Goal: Find specific page/section: Find specific page/section

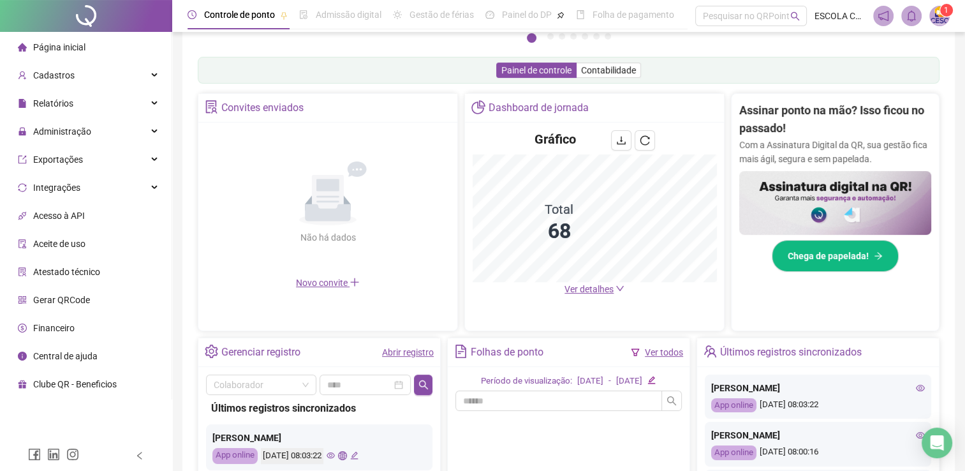
scroll to position [191, 0]
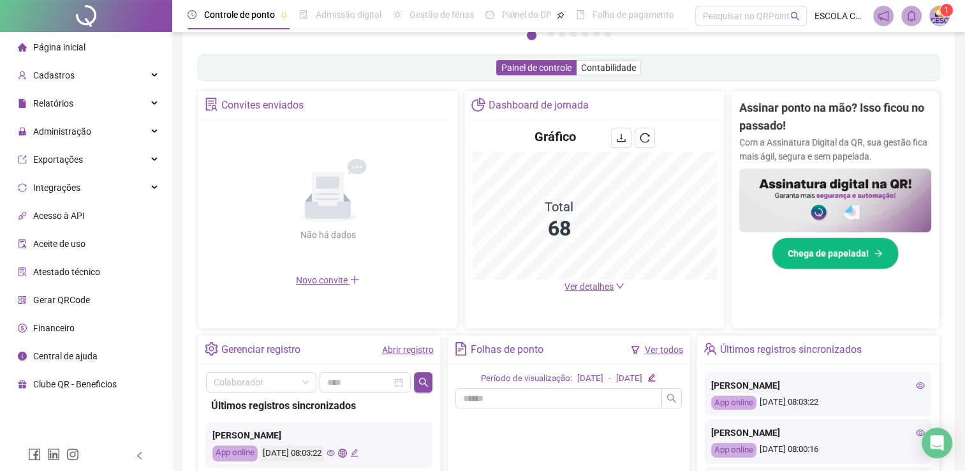
click at [615, 286] on icon "down" at bounding box center [619, 285] width 9 height 9
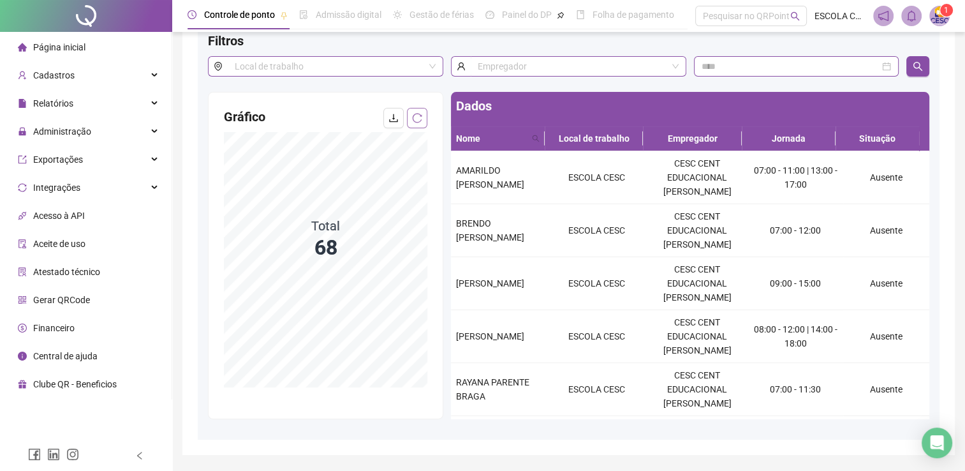
click at [418, 118] on icon "reload" at bounding box center [417, 118] width 10 height 10
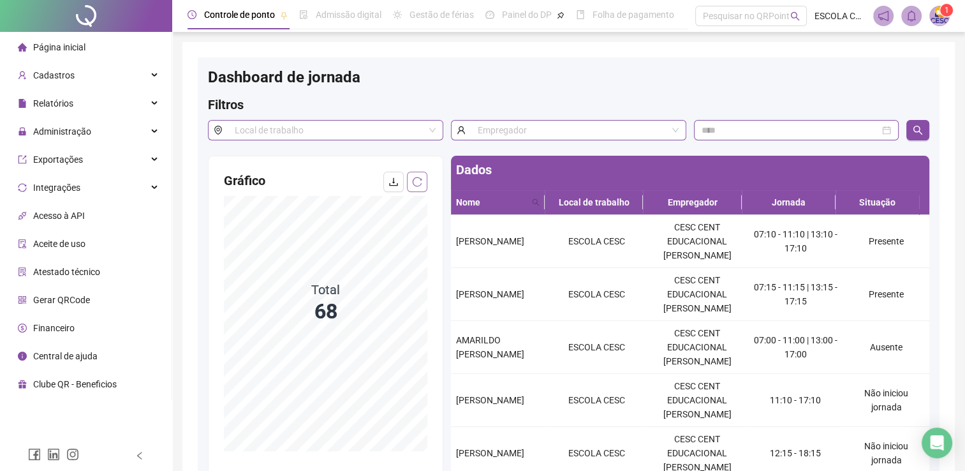
click at [413, 187] on button "button" at bounding box center [417, 182] width 20 height 20
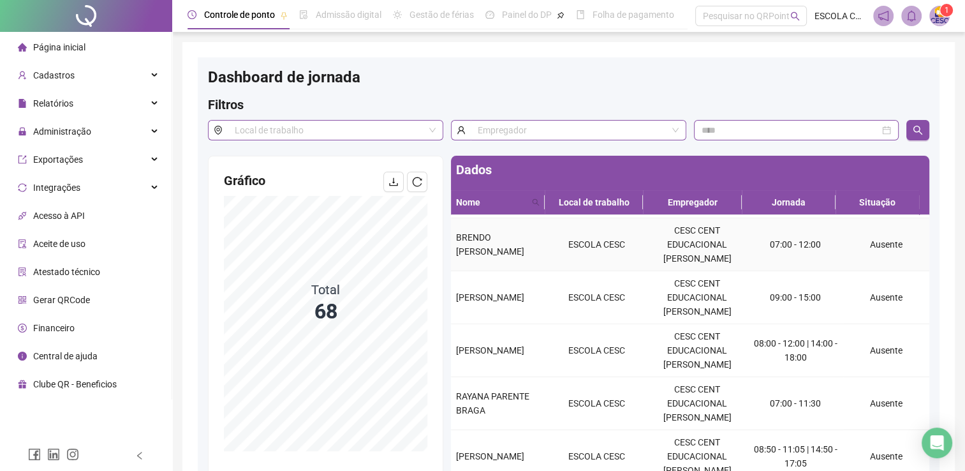
scroll to position [133, 0]
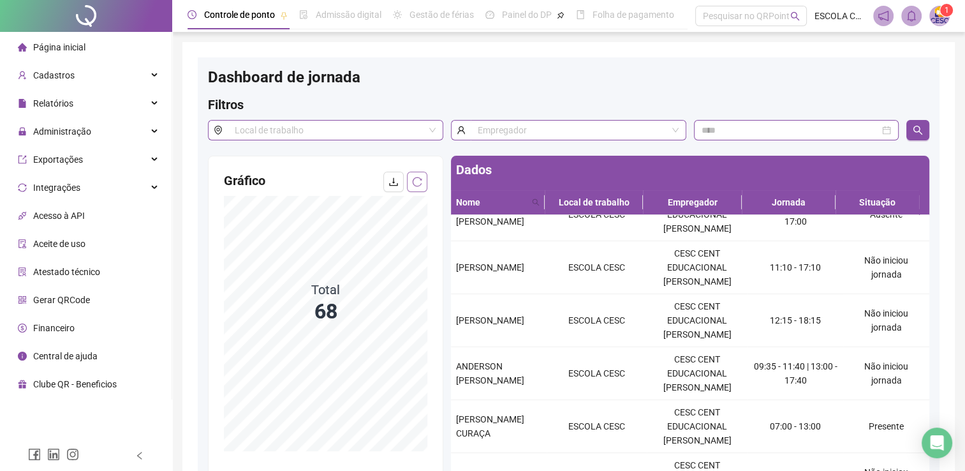
click at [420, 182] on icon "reload" at bounding box center [417, 182] width 10 height 10
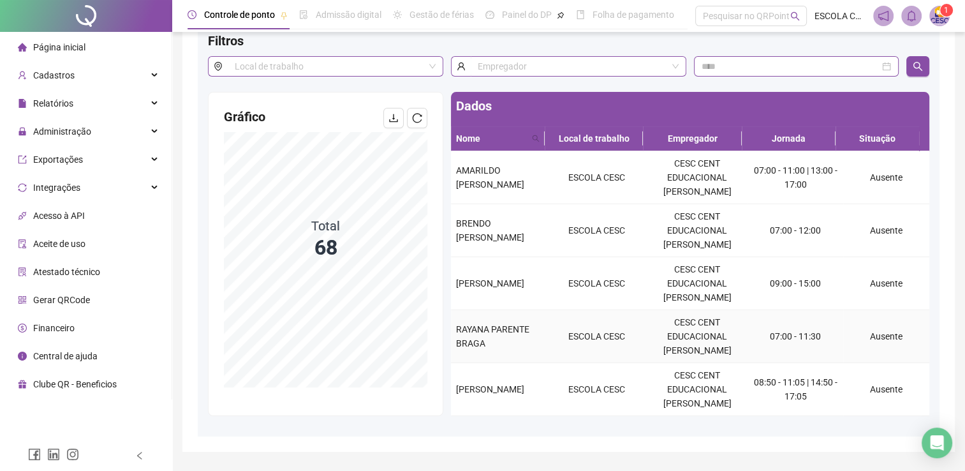
scroll to position [0, 0]
click at [412, 112] on button "button" at bounding box center [417, 118] width 20 height 20
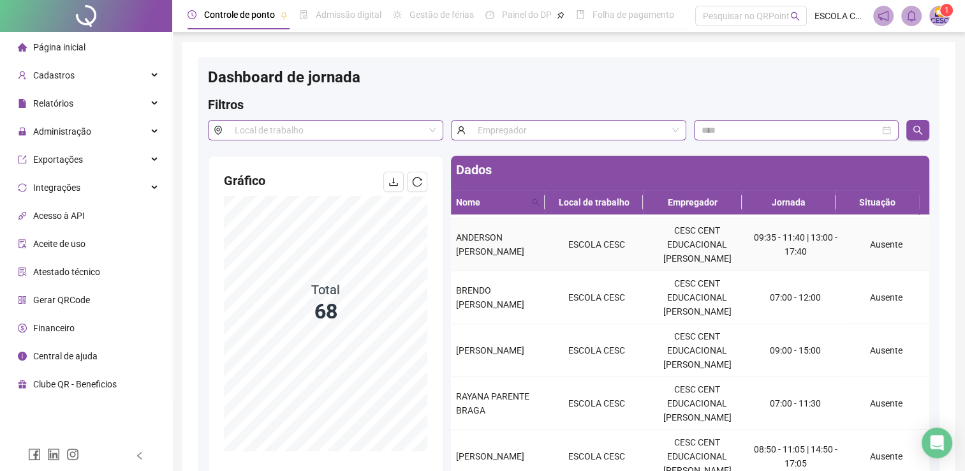
scroll to position [133, 0]
click at [413, 180] on icon "reload" at bounding box center [417, 182] width 10 height 10
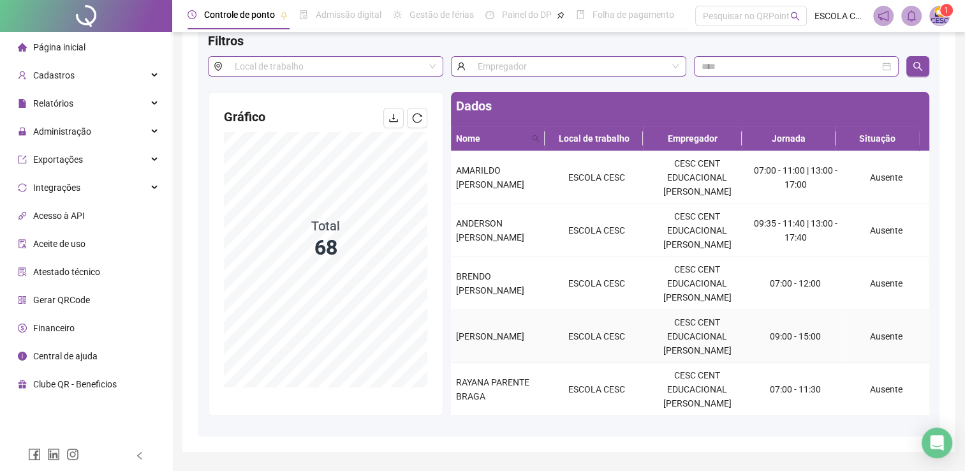
scroll to position [0, 0]
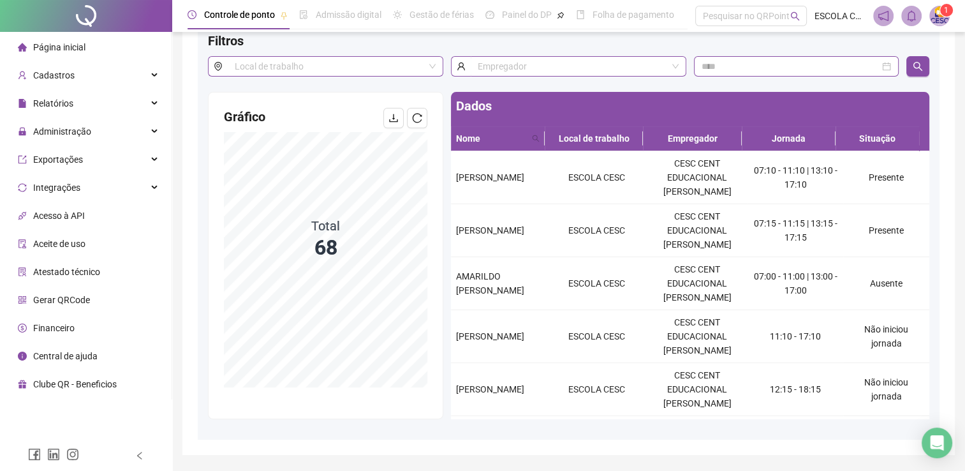
scroll to position [64, 0]
